Goal: Task Accomplishment & Management: Manage account settings

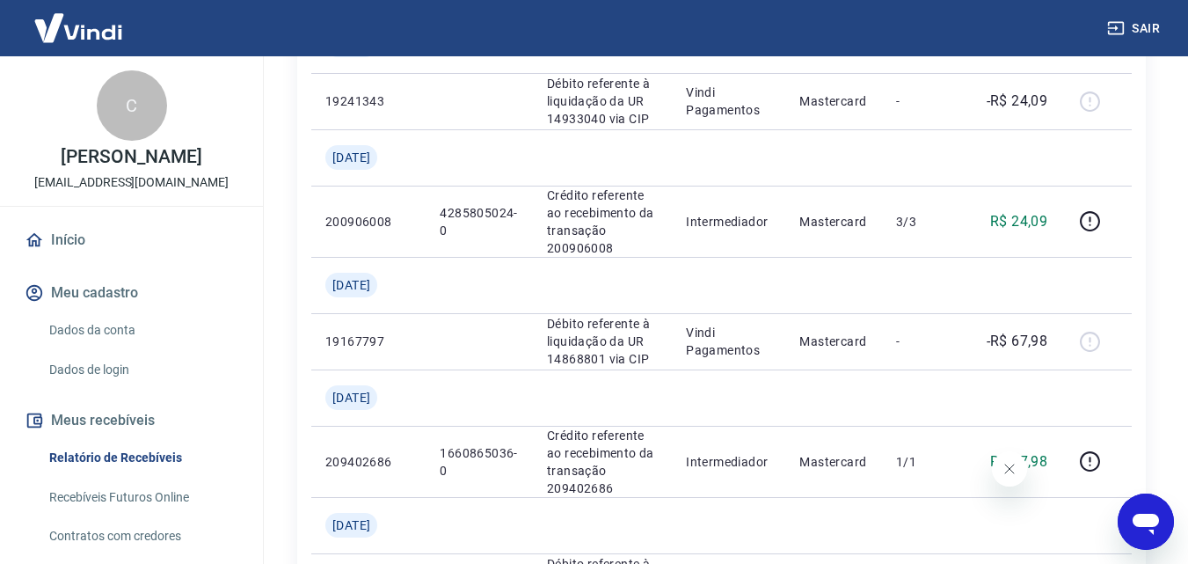
scroll to position [2262, 0]
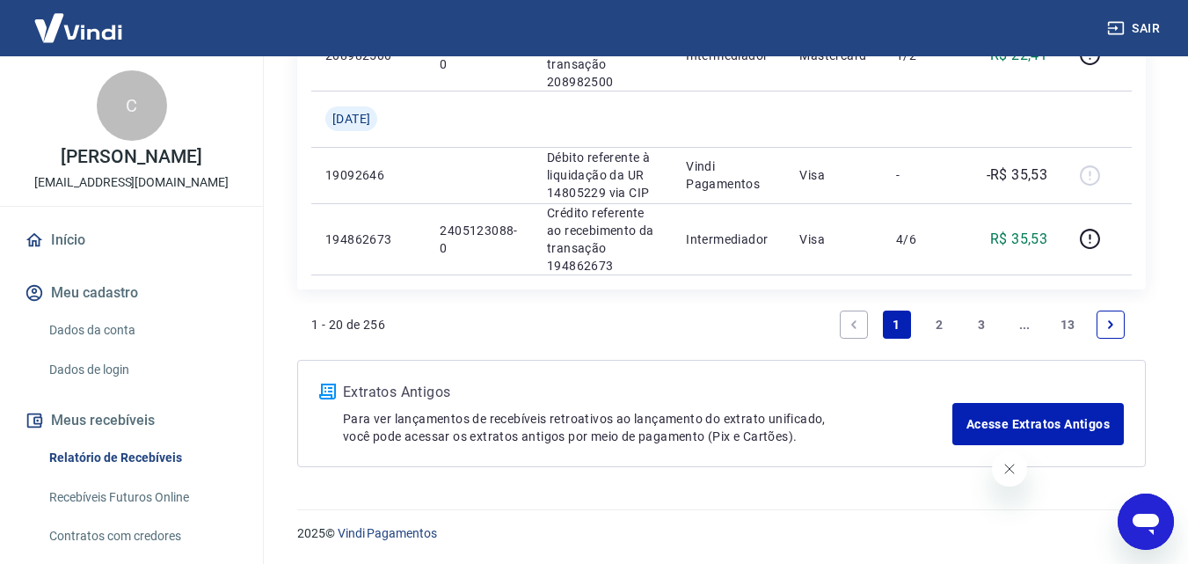
click at [1061, 320] on link "13" at bounding box center [1068, 325] width 29 height 28
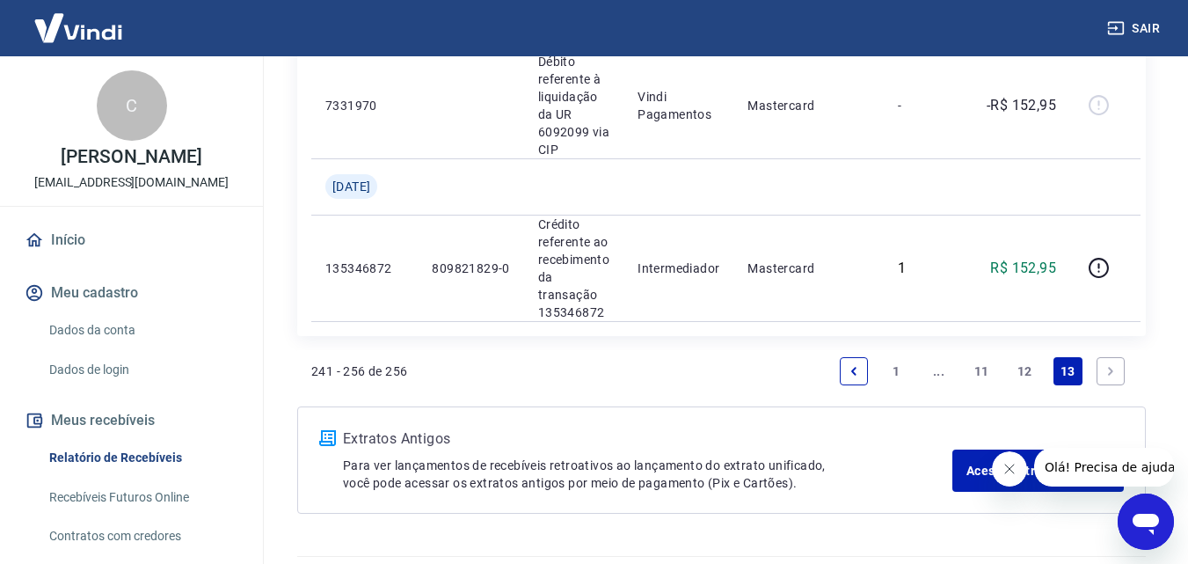
scroll to position [2246, 0]
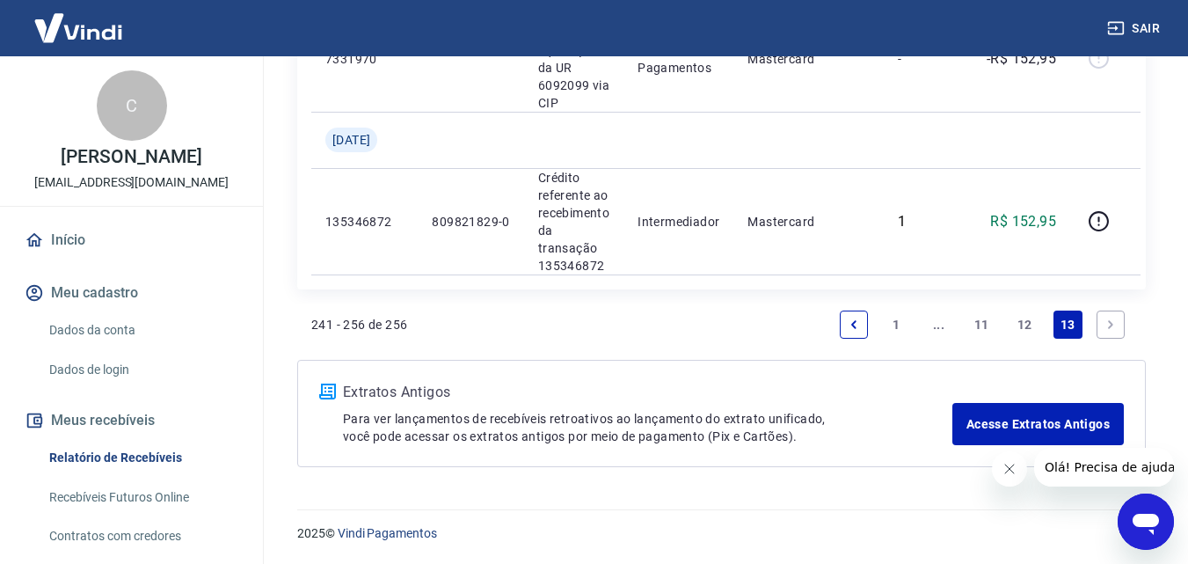
click at [1108, 320] on icon "Next page" at bounding box center [1111, 324] width 12 height 12
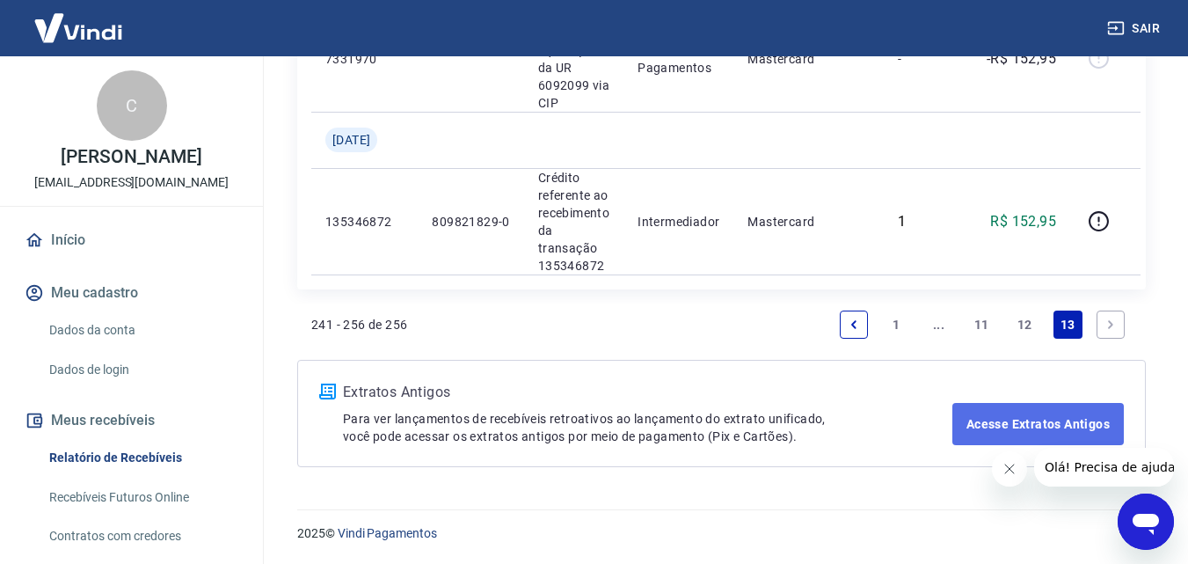
click at [1044, 419] on link "Acesse Extratos Antigos" at bounding box center [1039, 424] width 172 height 42
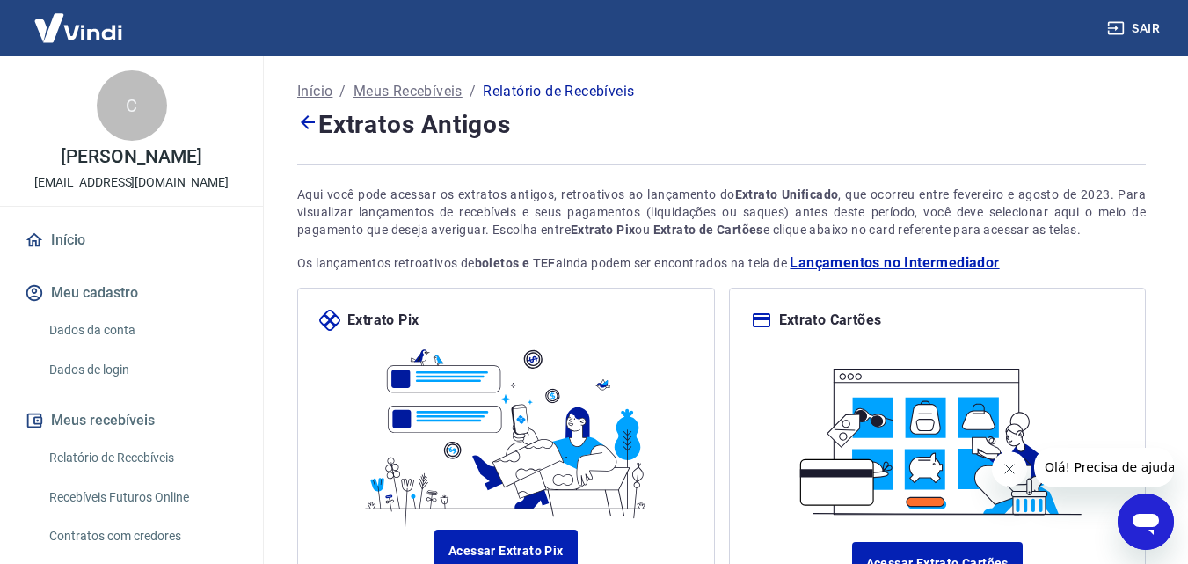
click at [526, 218] on div "Aqui você pode acessar os extratos antigos, retroativos ao lançamento do Extrat…" at bounding box center [721, 212] width 849 height 53
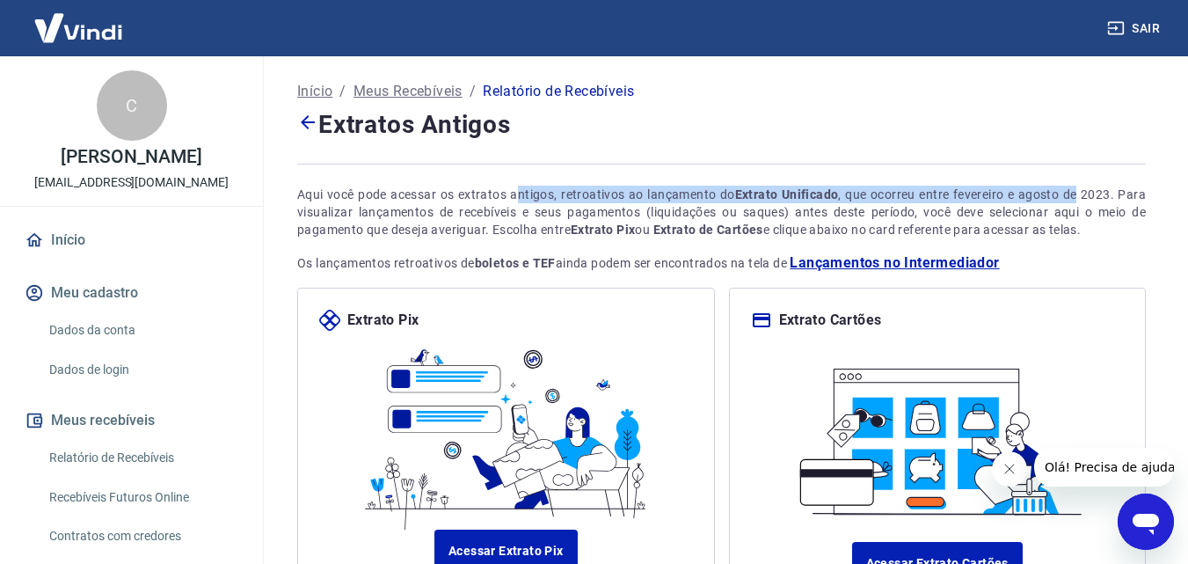
drag, startPoint x: 515, startPoint y: 195, endPoint x: 591, endPoint y: 167, distance: 80.7
click at [1079, 201] on div "Aqui você pode acessar os extratos antigos, retroativos ao lançamento do Extrat…" at bounding box center [721, 212] width 849 height 53
click at [417, 91] on p "Meus Recebíveis" at bounding box center [408, 91] width 109 height 21
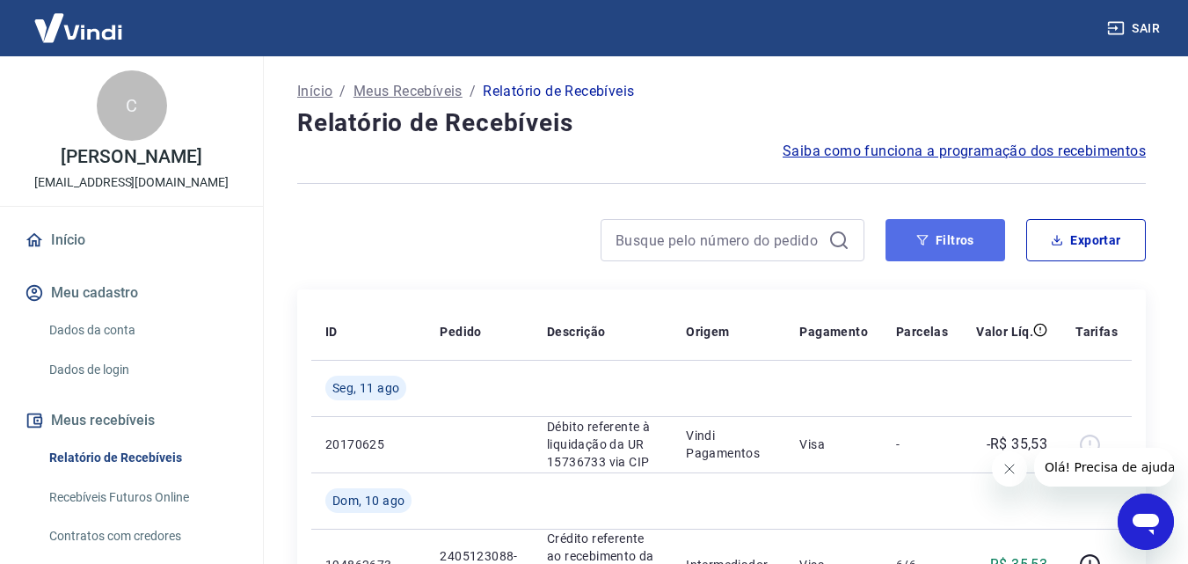
click at [951, 238] on button "Filtros" at bounding box center [946, 240] width 120 height 42
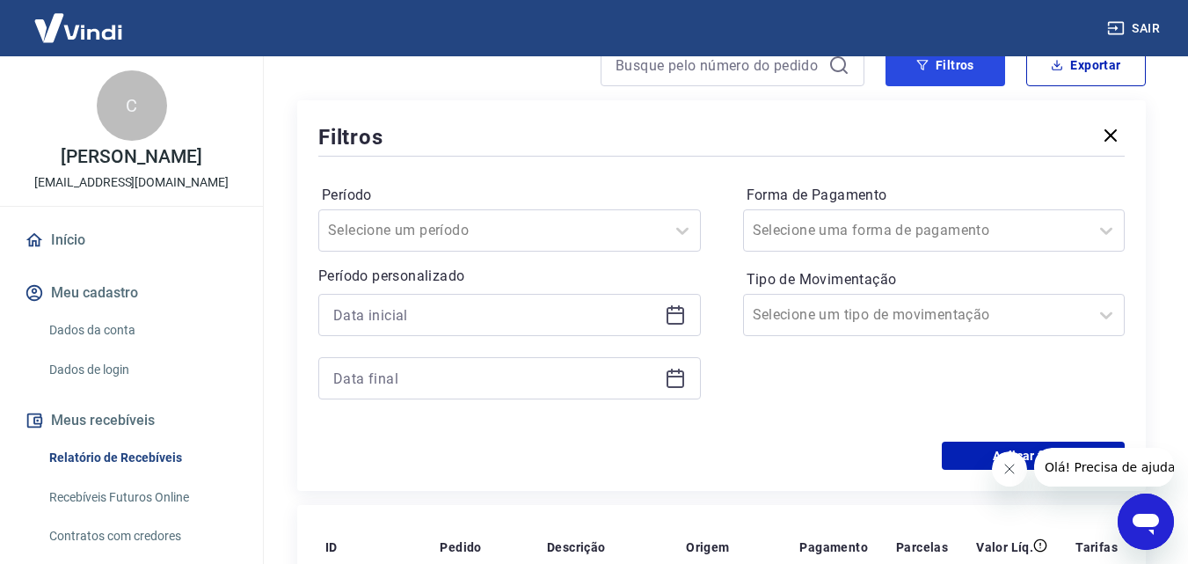
scroll to position [176, 0]
click at [677, 318] on icon at bounding box center [675, 313] width 21 height 21
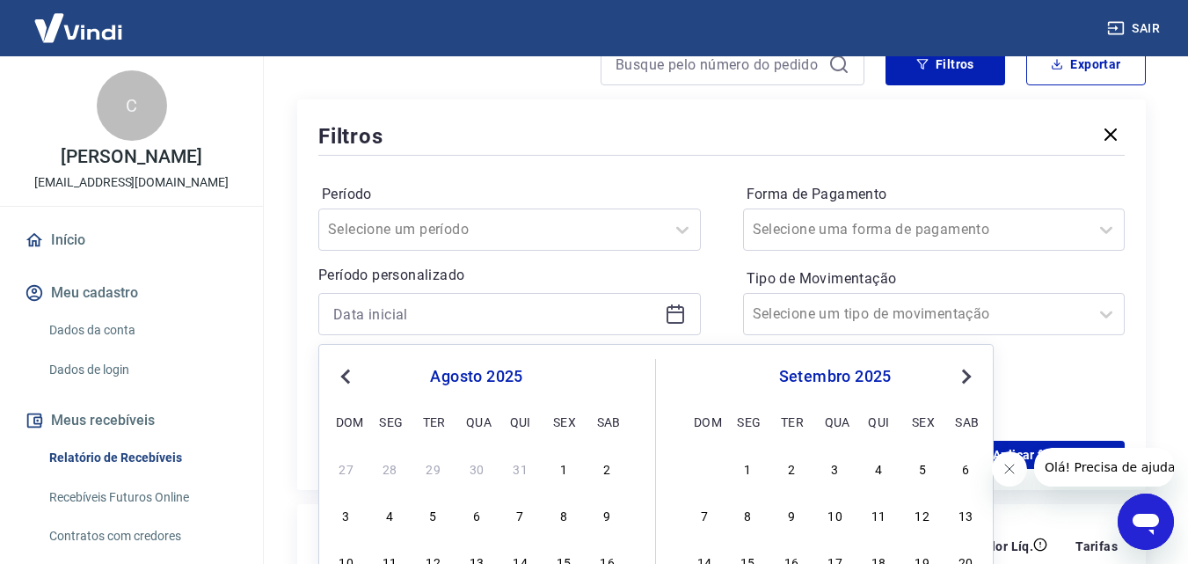
click at [347, 379] on span "Previous Month" at bounding box center [347, 376] width 0 height 20
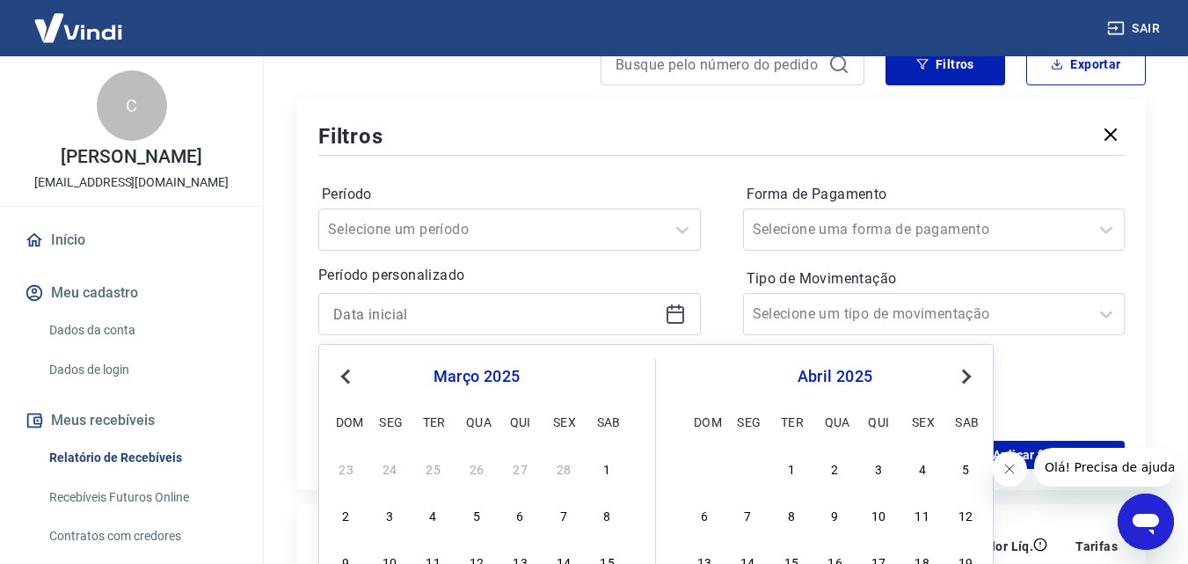
click at [347, 379] on span "Previous Month" at bounding box center [347, 376] width 0 height 20
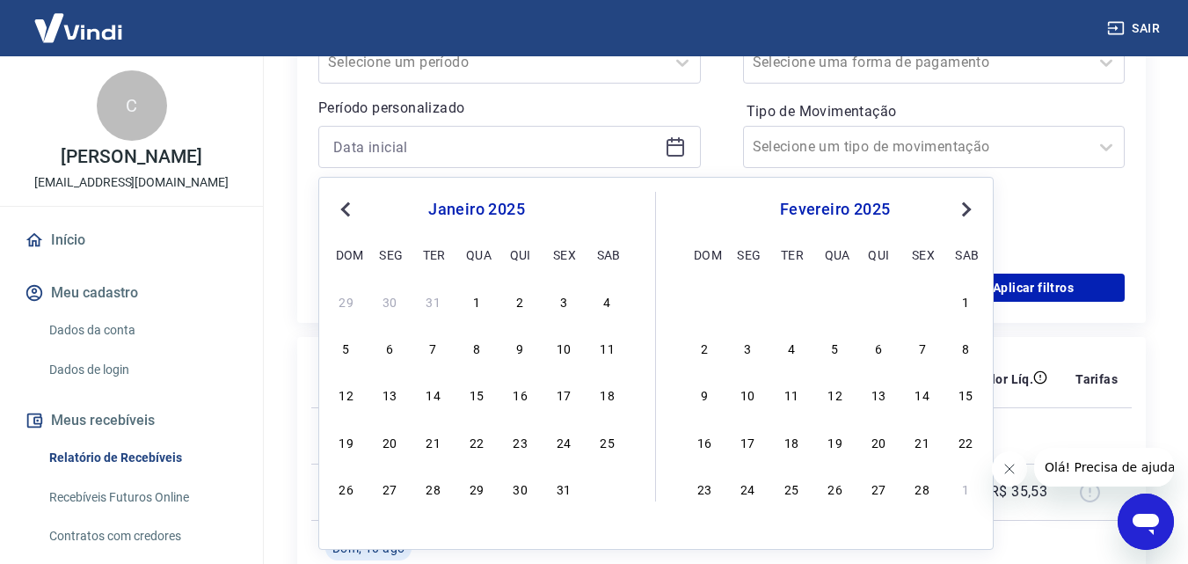
scroll to position [352, 0]
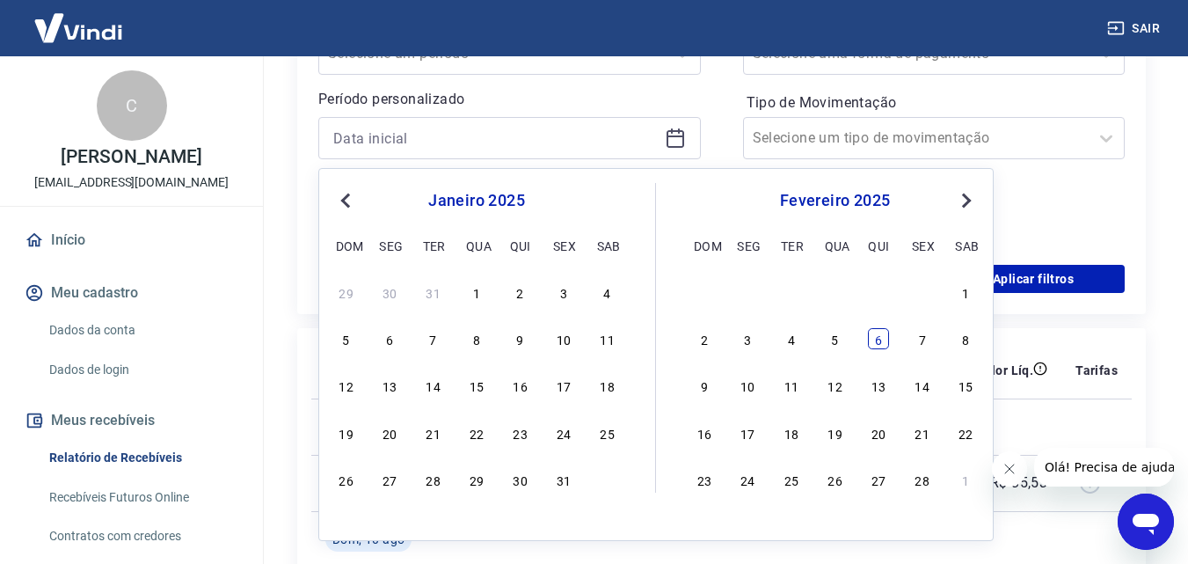
click at [875, 343] on div "6" at bounding box center [878, 338] width 21 height 21
type input "[DATE]"
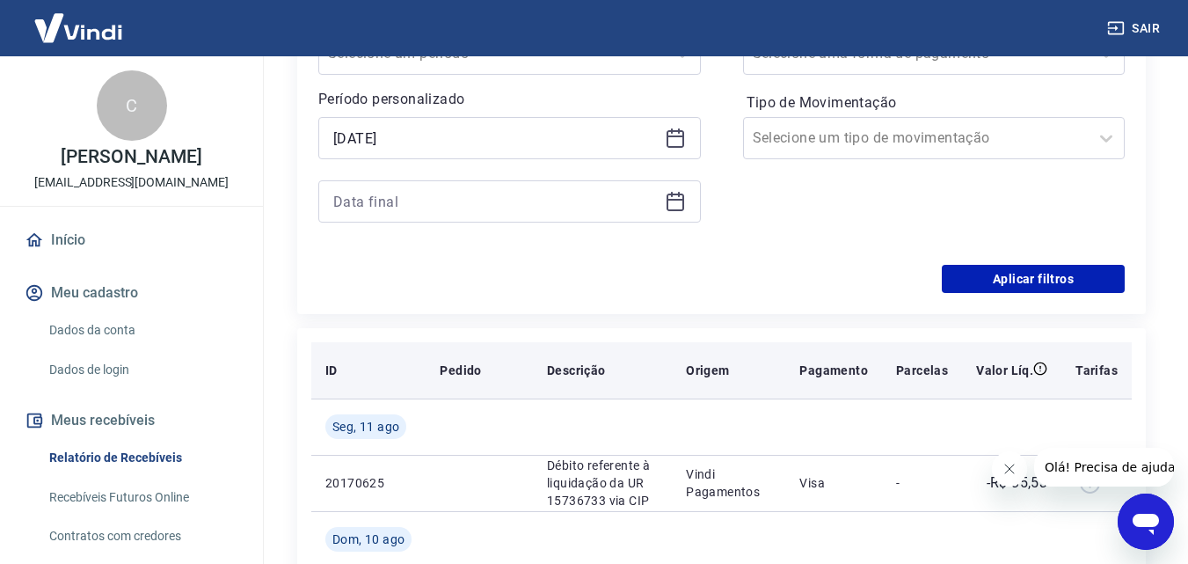
click at [753, 383] on th "Origem" at bounding box center [728, 370] width 113 height 56
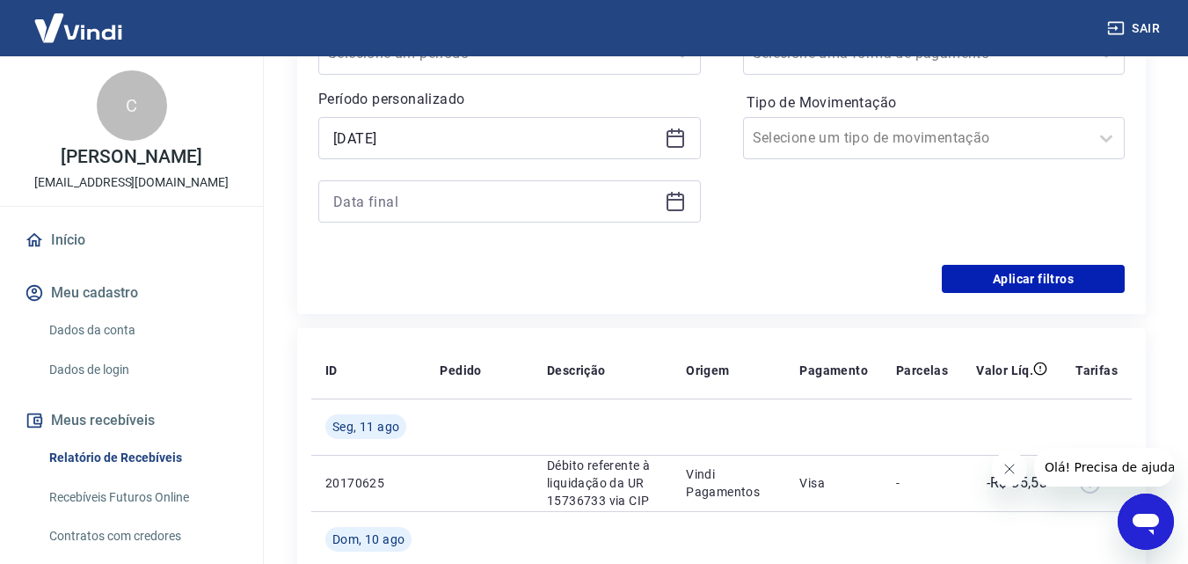
click at [684, 200] on div at bounding box center [509, 201] width 383 height 42
click at [669, 198] on icon at bounding box center [675, 201] width 21 height 21
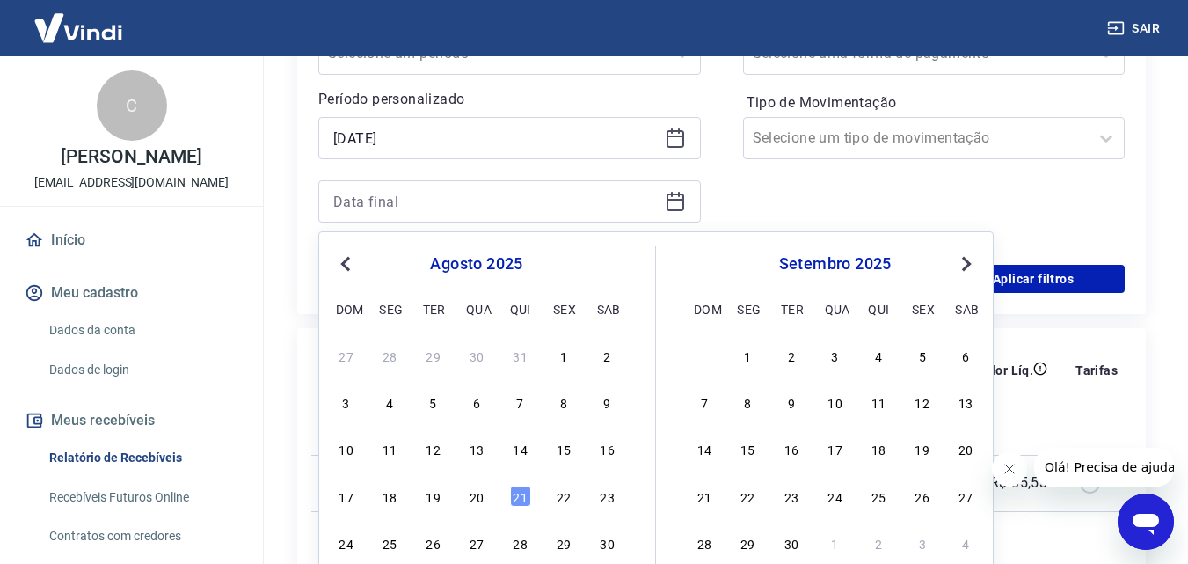
click at [337, 262] on button "Previous Month" at bounding box center [345, 263] width 21 height 21
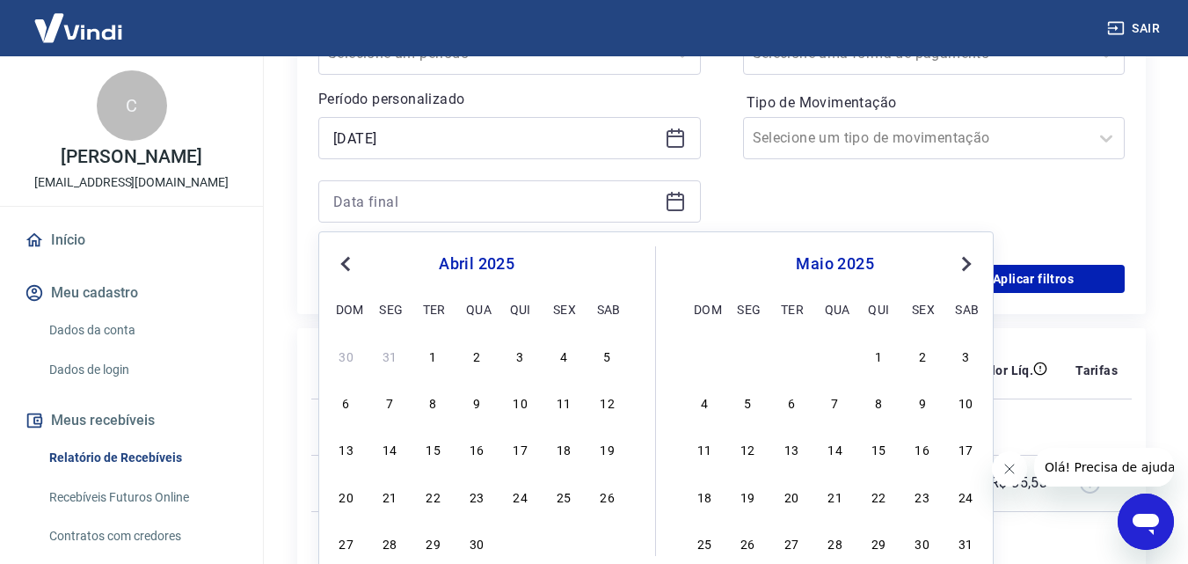
click at [337, 262] on button "Previous Month" at bounding box center [345, 263] width 21 height 21
click at [792, 449] on div "11" at bounding box center [791, 448] width 21 height 21
type input "[DATE]"
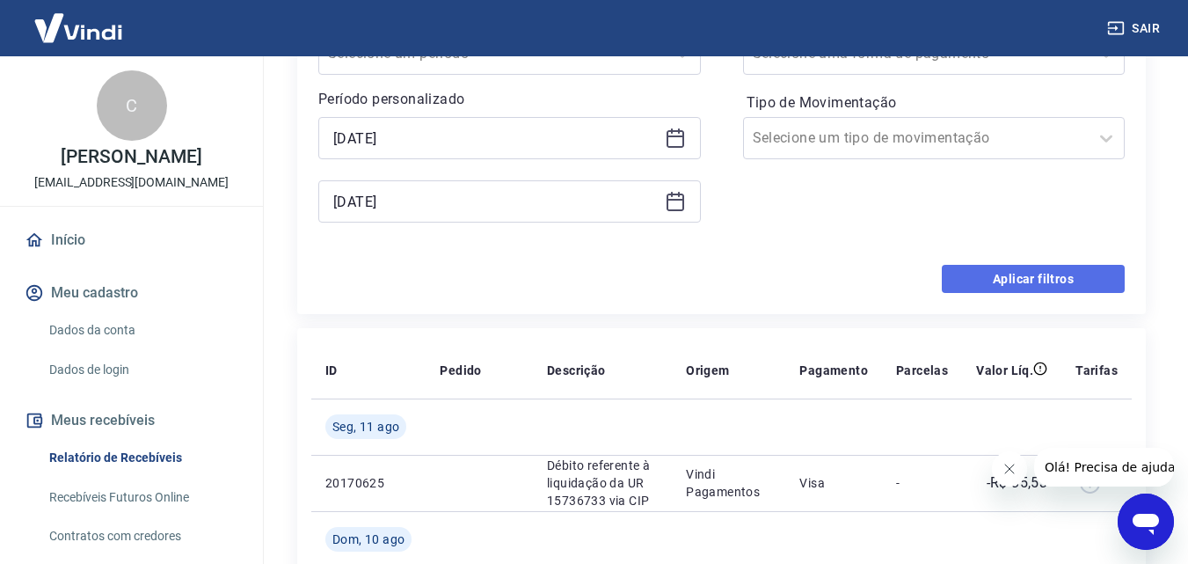
click at [978, 277] on button "Aplicar filtros" at bounding box center [1033, 279] width 183 height 28
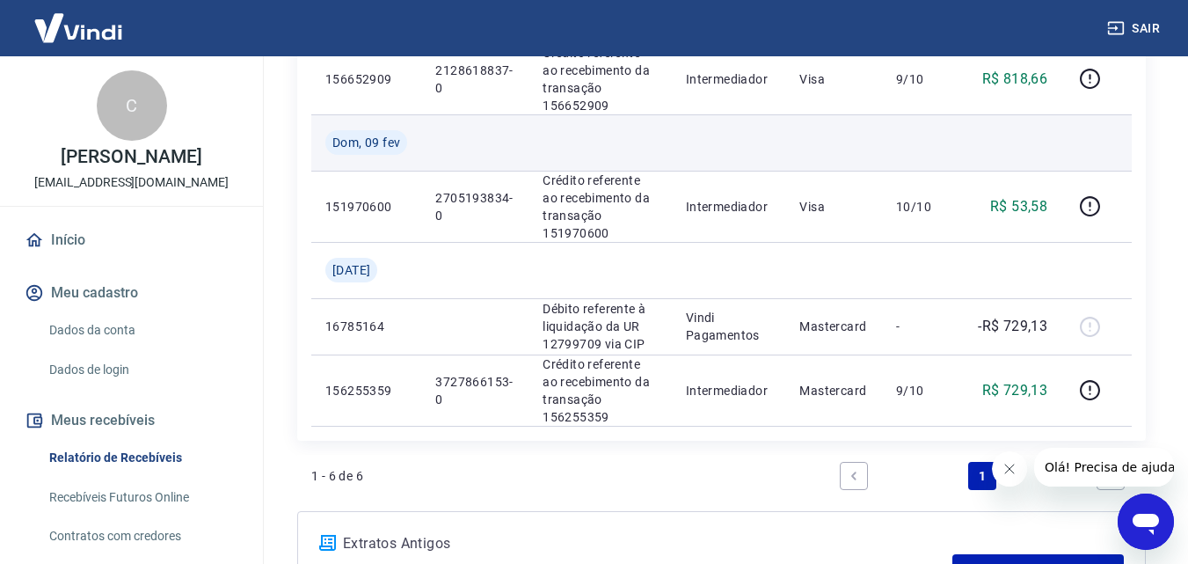
scroll to position [528, 0]
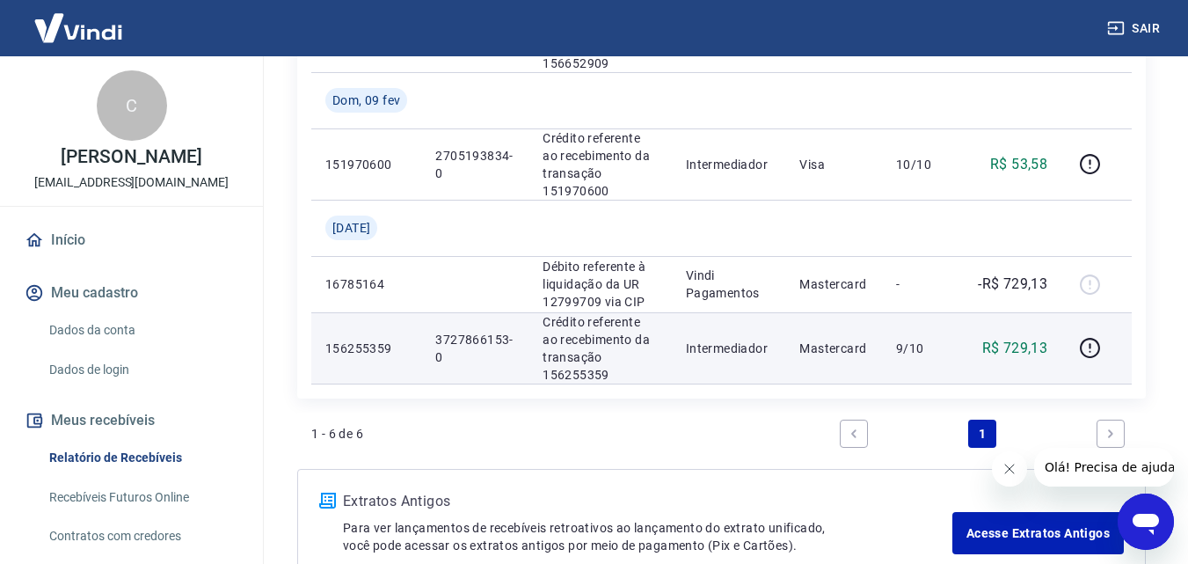
click at [581, 376] on p "Crédito referente ao recebimento da transação 156255359" at bounding box center [600, 348] width 115 height 70
copy p "156255359"
